Goal: Book appointment/travel/reservation

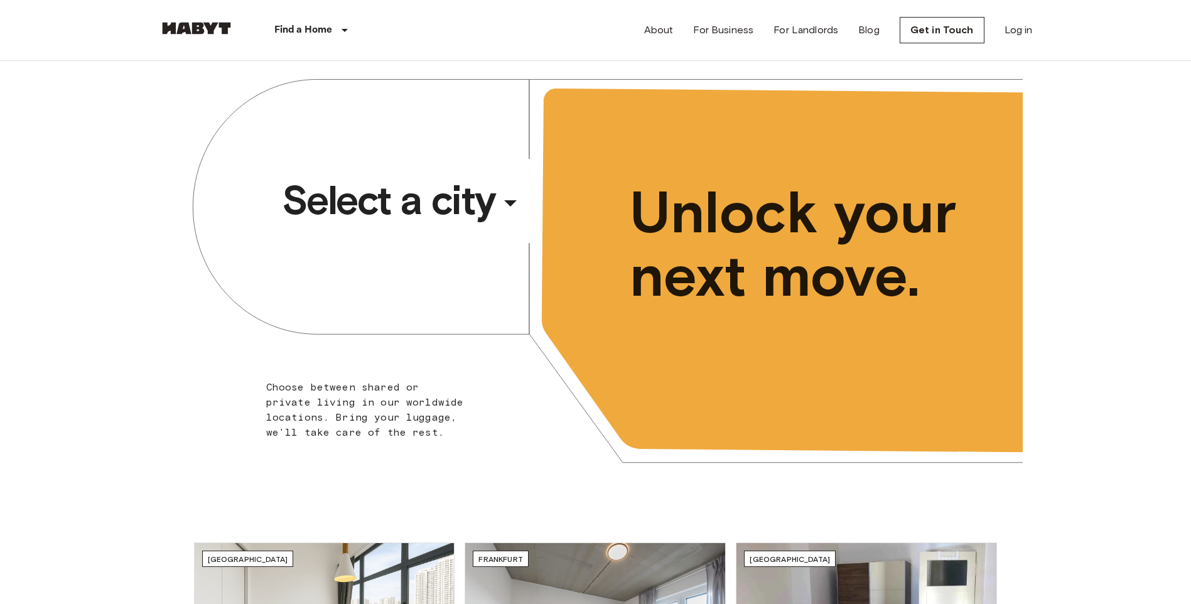
click at [421, 208] on span "Select a city" at bounding box center [388, 200] width 213 height 50
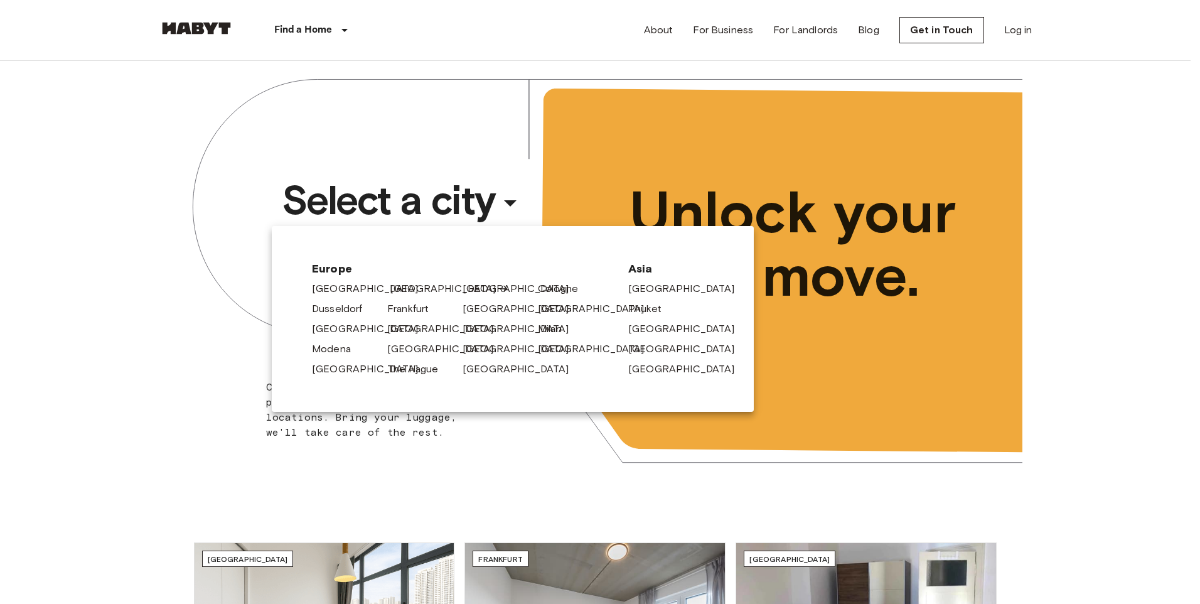
click at [403, 289] on link "[GEOGRAPHIC_DATA]" at bounding box center [449, 288] width 119 height 15
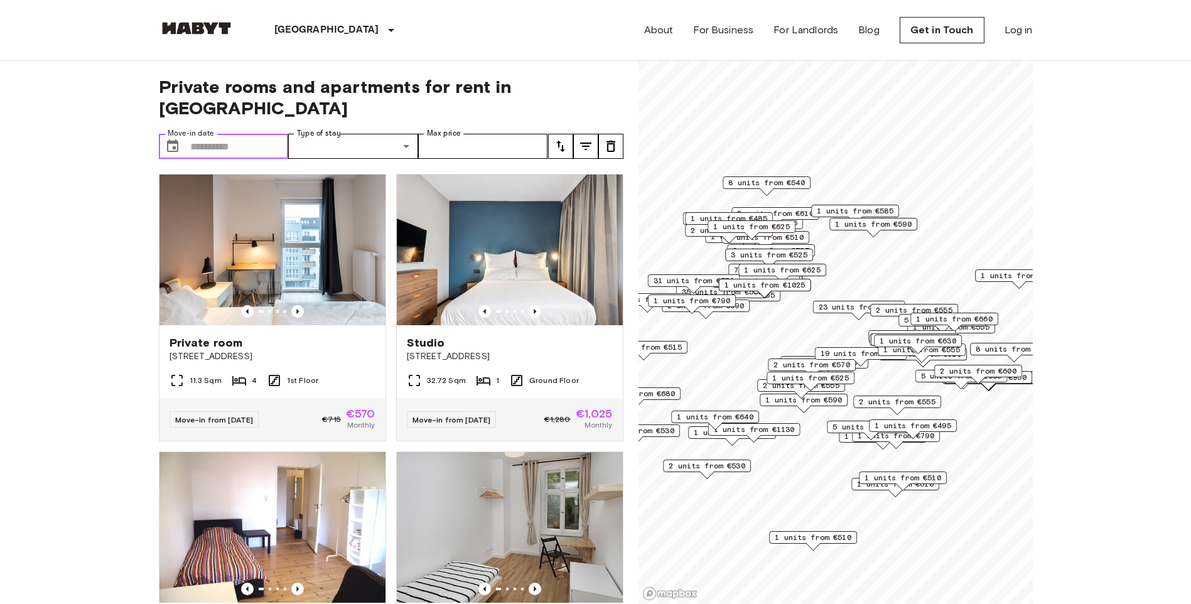
click at [266, 134] on input "Move-in date" at bounding box center [239, 146] width 99 height 25
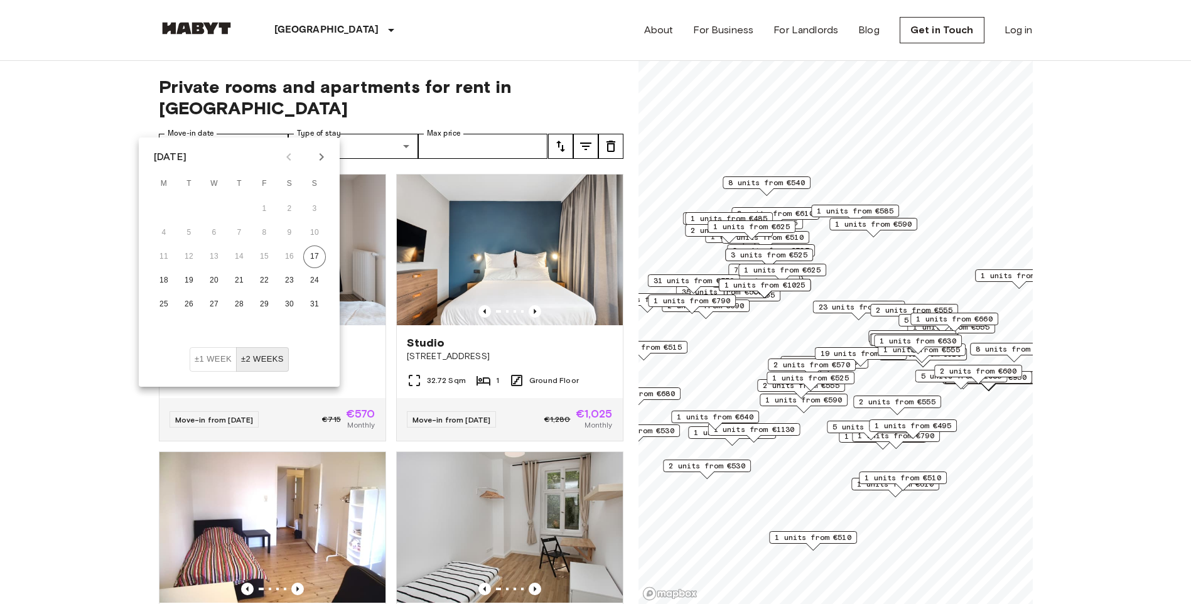
click at [321, 153] on icon "Next month" at bounding box center [321, 156] width 15 height 15
click at [219, 207] on button "1" at bounding box center [214, 209] width 23 height 23
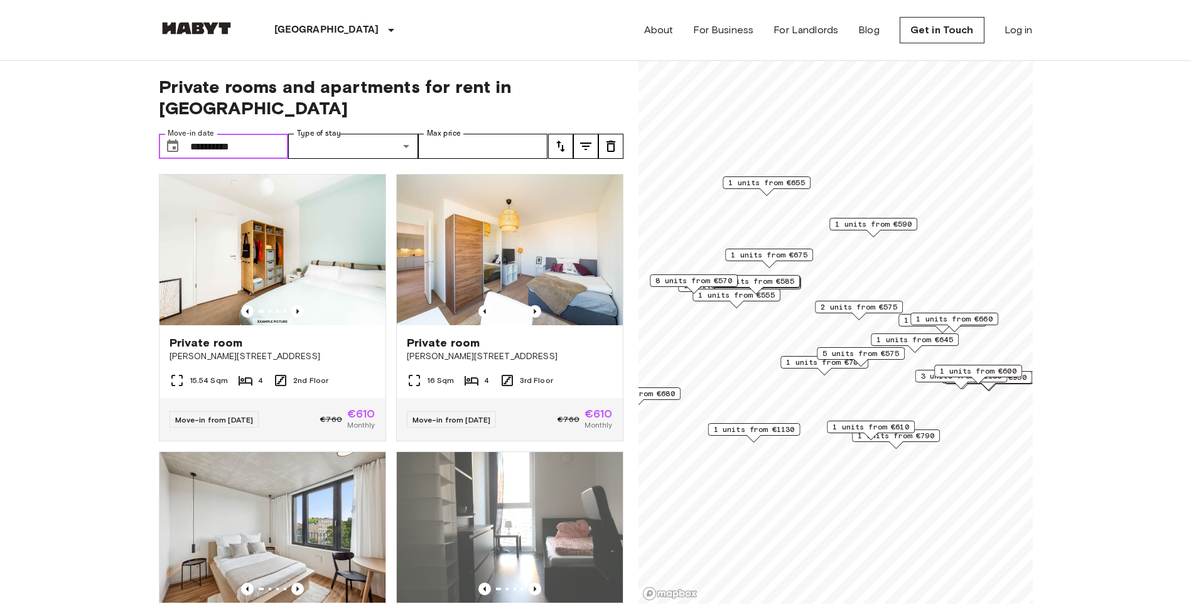
click at [276, 134] on input "**********" at bounding box center [239, 146] width 99 height 25
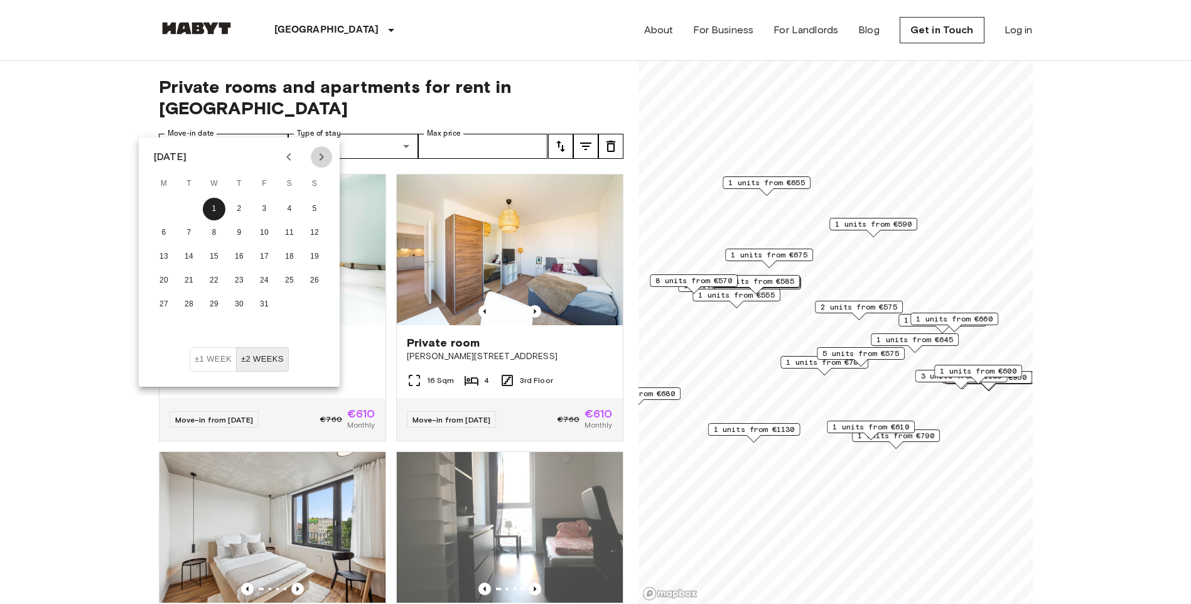
click at [321, 158] on icon "Next month" at bounding box center [321, 156] width 15 height 15
click at [288, 206] on button "1" at bounding box center [289, 209] width 23 height 23
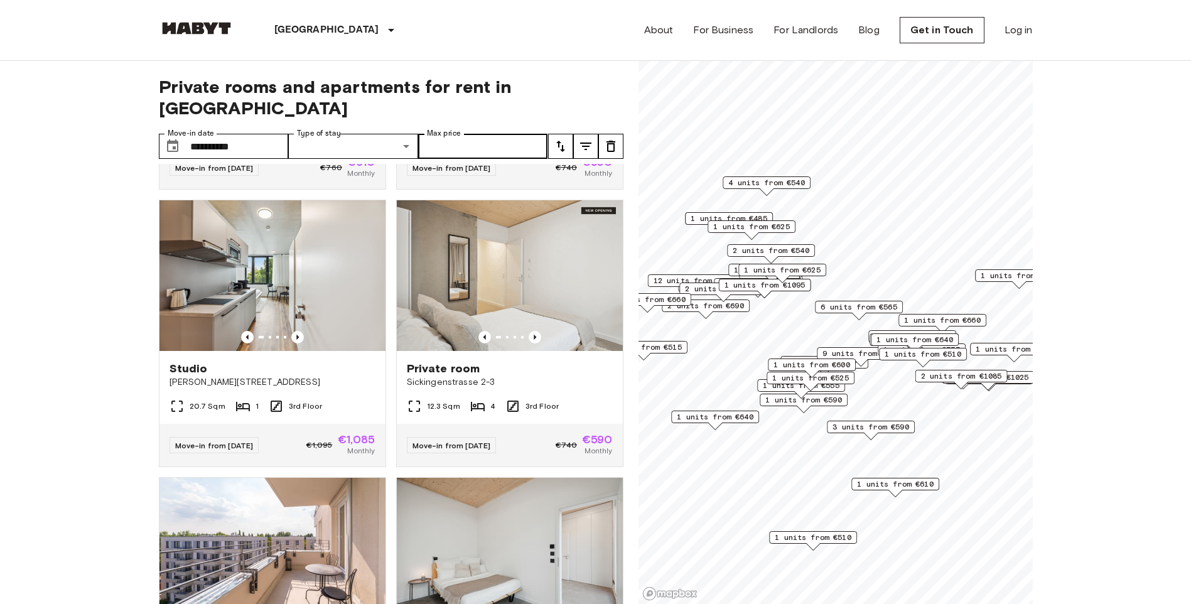
scroll to position [4168, 0]
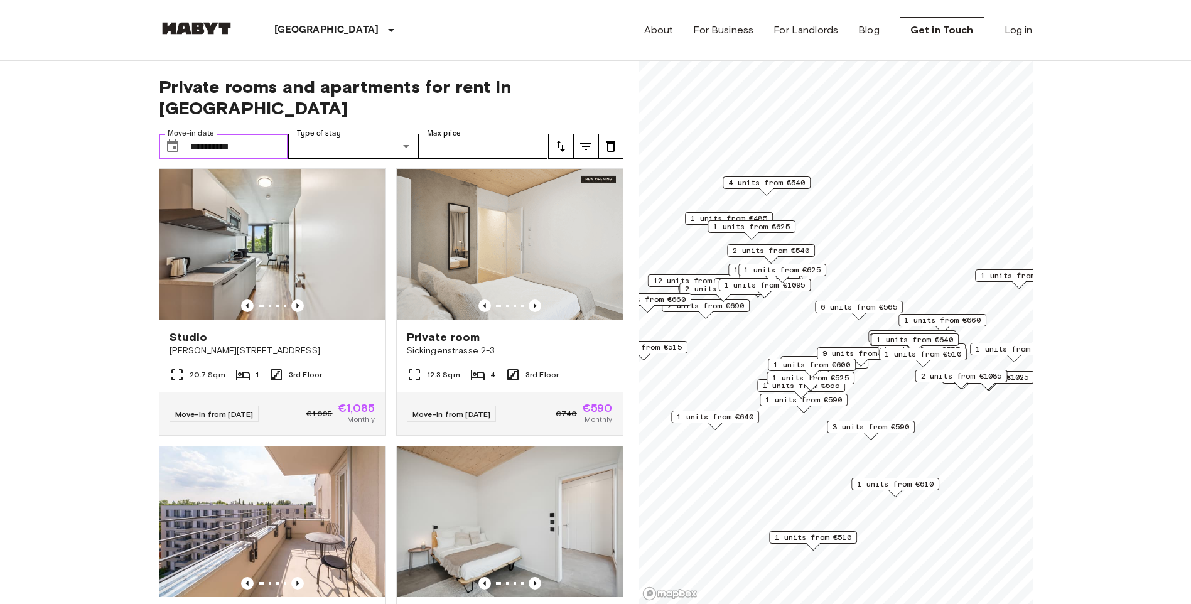
click at [215, 134] on input "**********" at bounding box center [239, 146] width 99 height 25
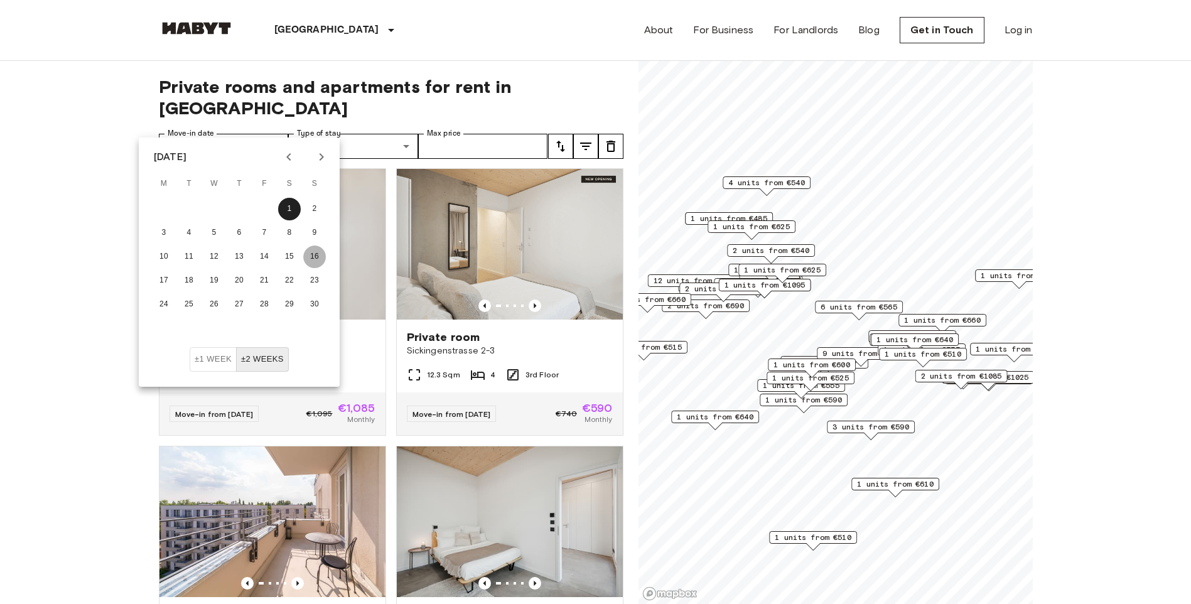
click at [320, 255] on button "16" at bounding box center [314, 256] width 23 height 23
type input "**********"
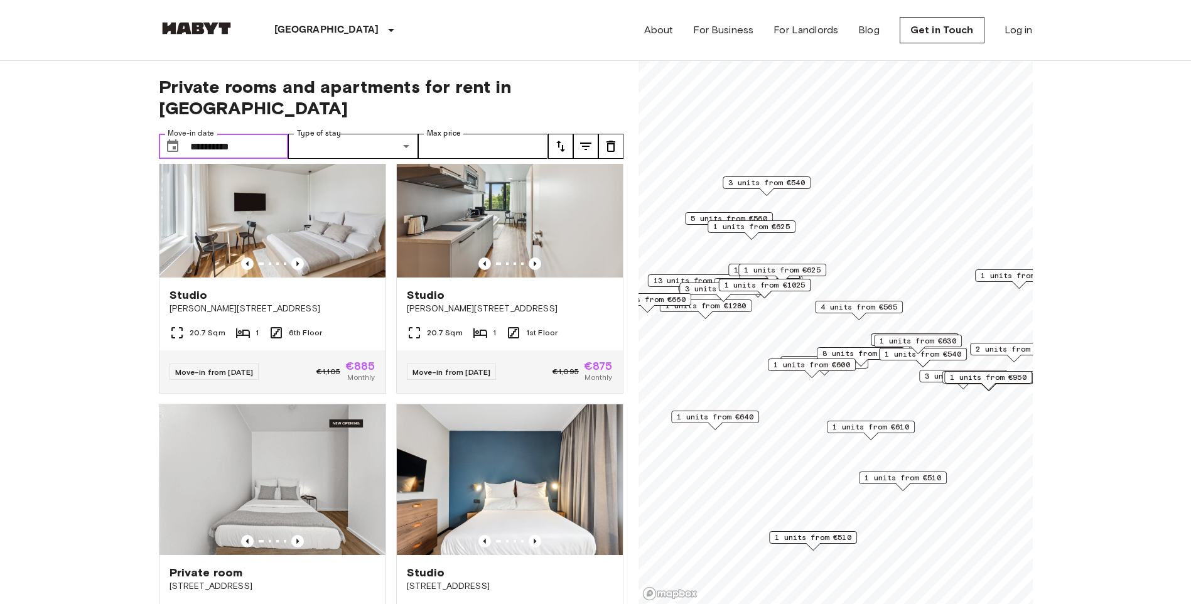
scroll to position [5625, 0]
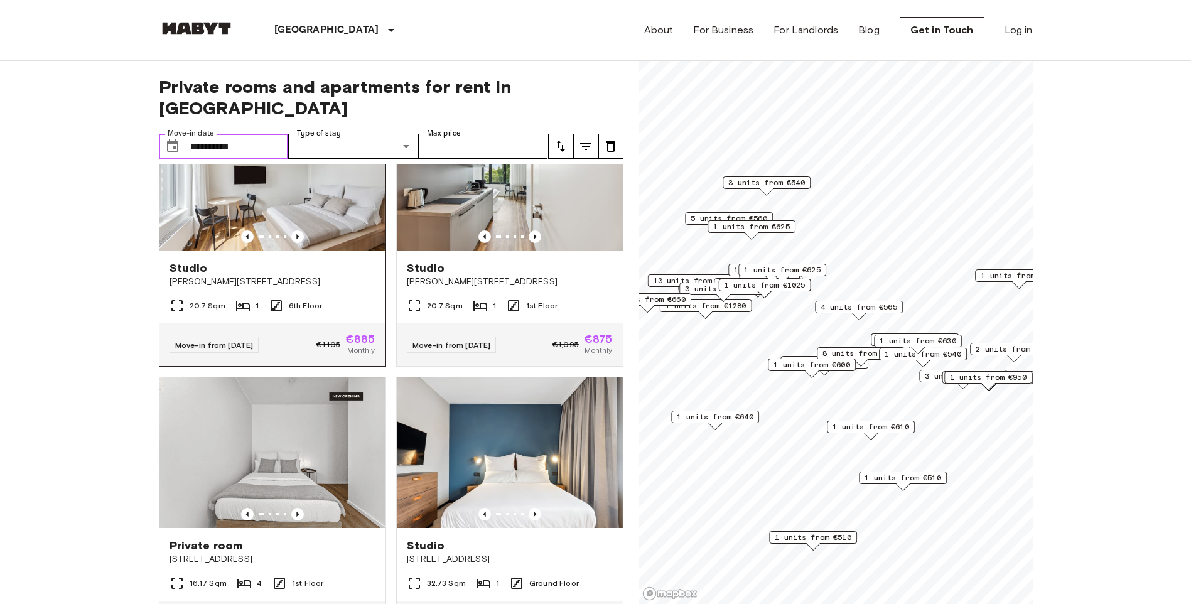
click at [284, 251] on img at bounding box center [272, 175] width 226 height 151
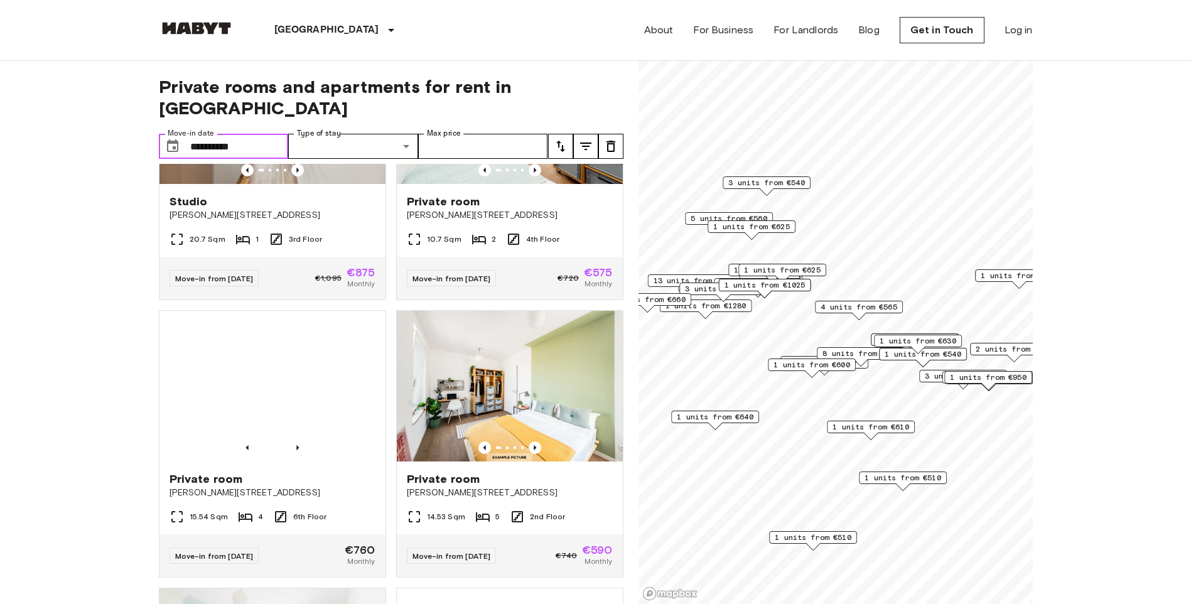
scroll to position [8526, 0]
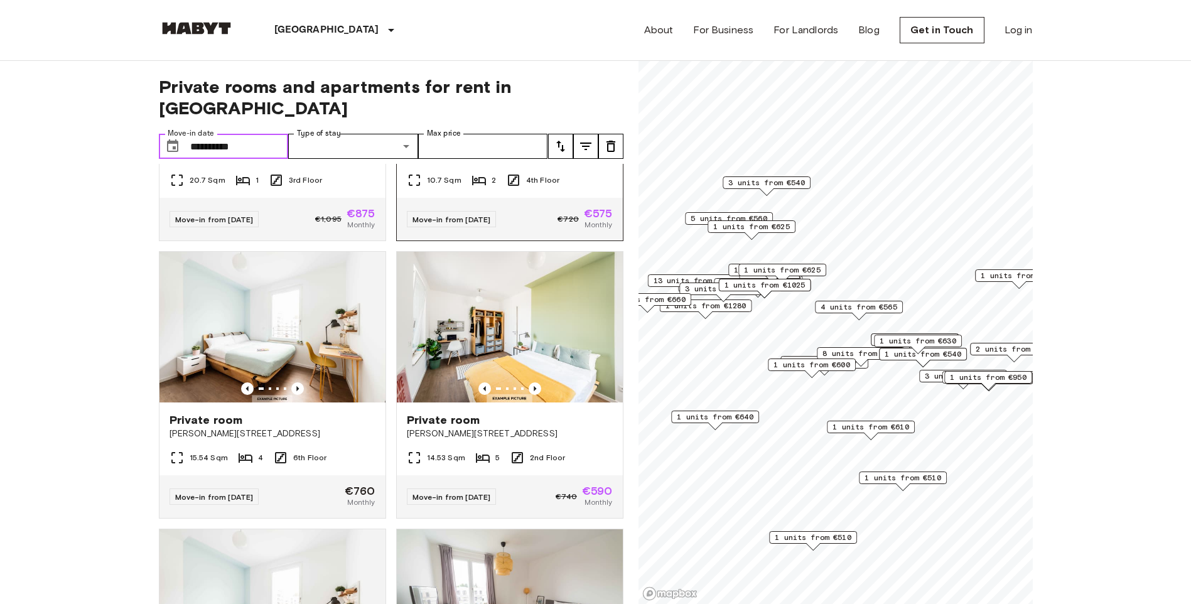
click at [502, 125] on img at bounding box center [510, 49] width 226 height 151
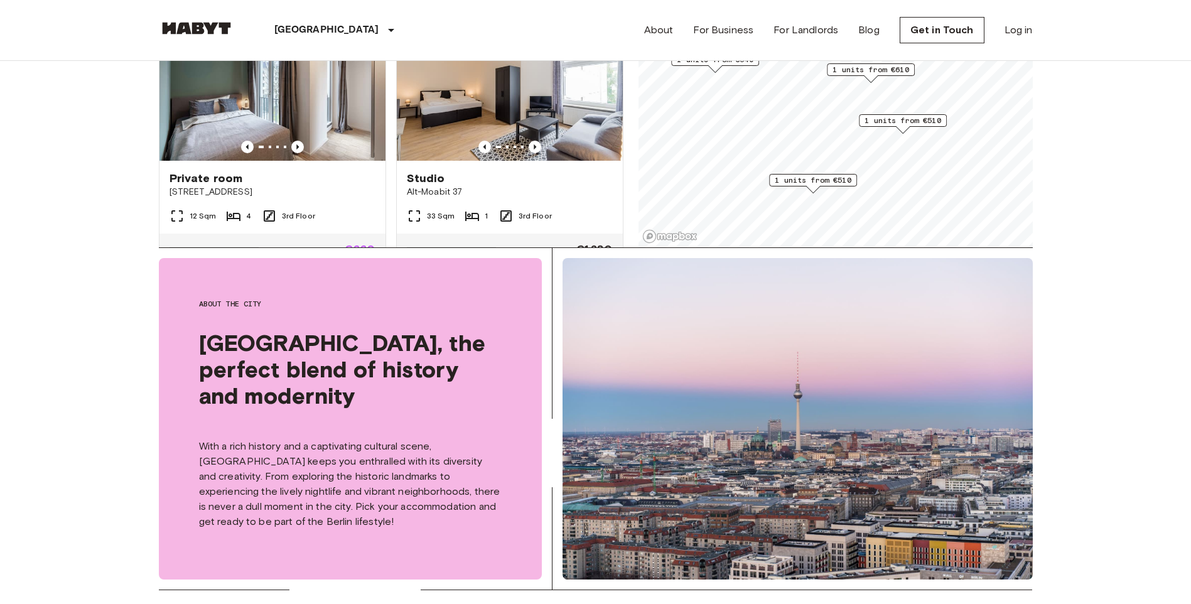
scroll to position [377, 0]
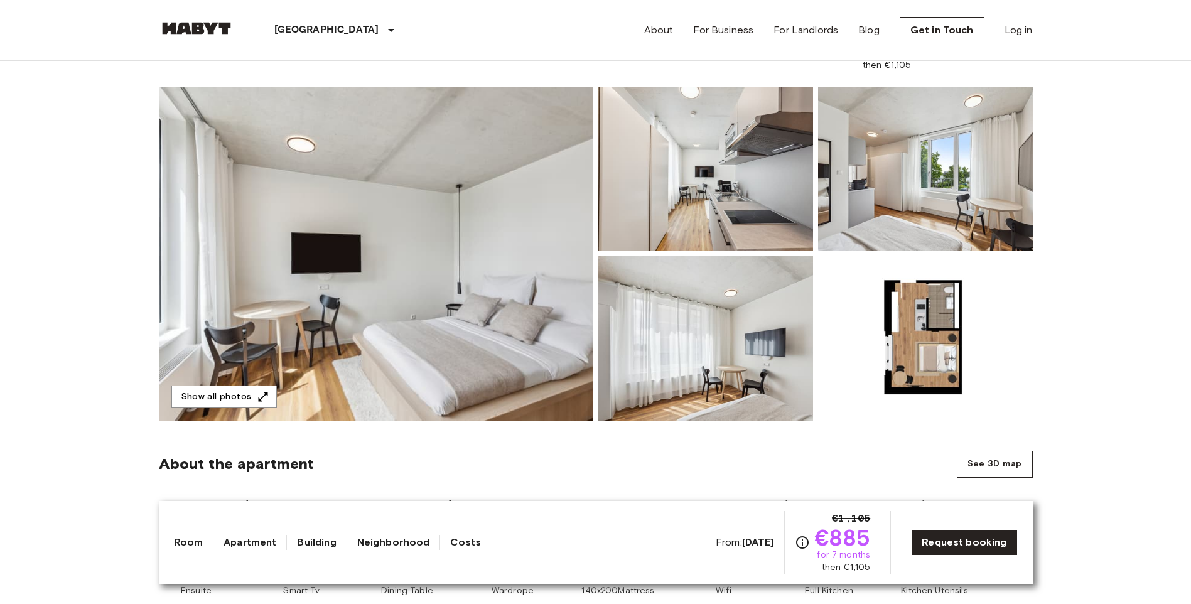
scroll to position [63, 0]
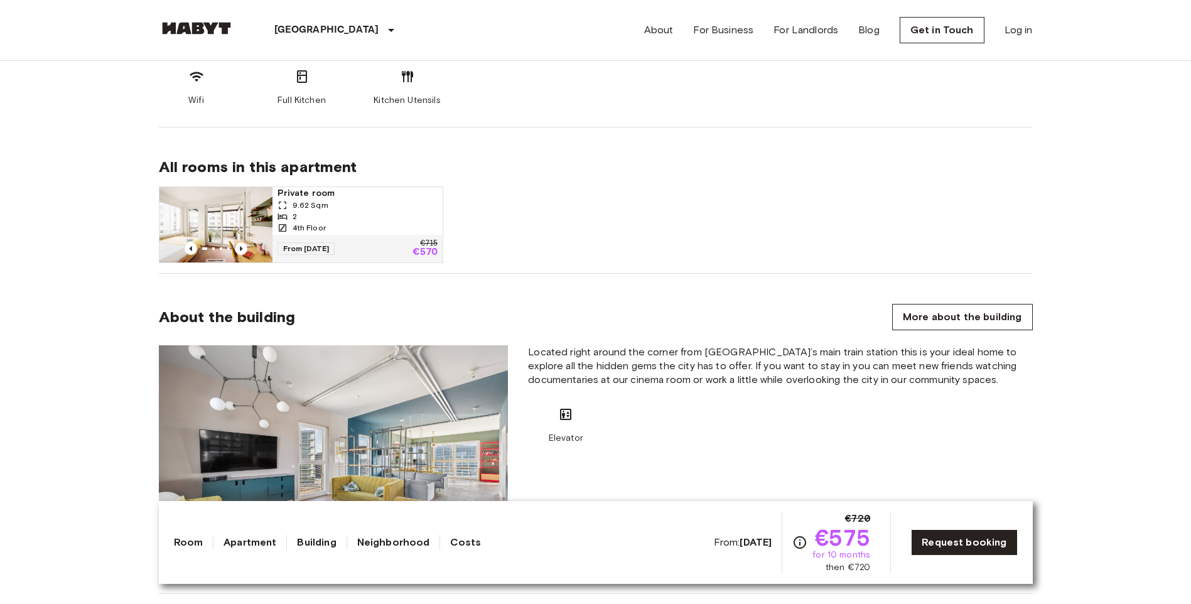
scroll to position [565, 0]
